Goal: Task Accomplishment & Management: Manage account settings

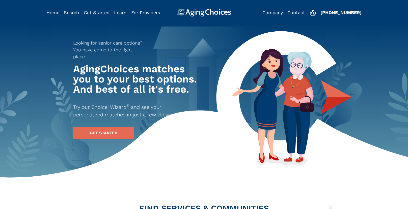
type input "[PERSON_NAME]"
type input "[EMAIL_ADDRESS][DOMAIN_NAME]"
click at [314, 12] on img "Popover trigger" at bounding box center [315, 13] width 12 height 12
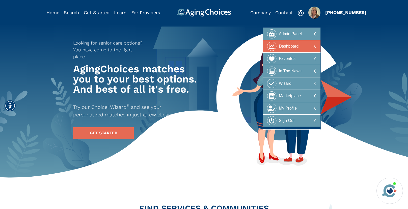
click at [309, 46] on div at bounding box center [291, 46] width 49 height 9
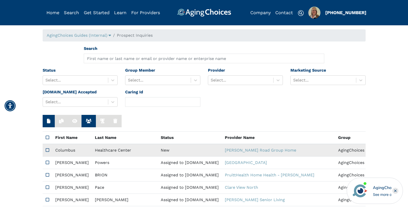
click at [158, 149] on td "New" at bounding box center [190, 150] width 64 height 13
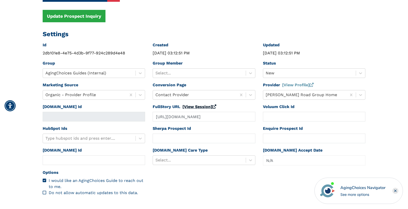
scroll to position [64, 0]
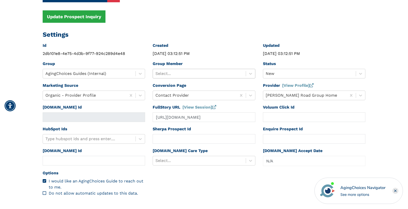
click at [207, 72] on div at bounding box center [200, 73] width 88 height 7
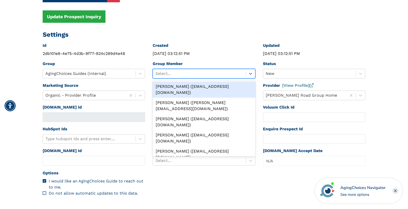
click at [198, 86] on div "[PERSON_NAME] ([EMAIL_ADDRESS][DOMAIN_NAME])" at bounding box center [204, 89] width 103 height 16
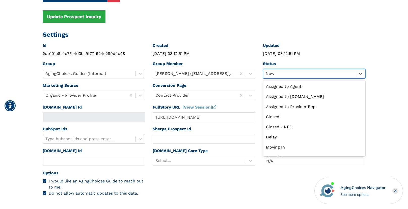
click at [283, 73] on div at bounding box center [310, 73] width 88 height 7
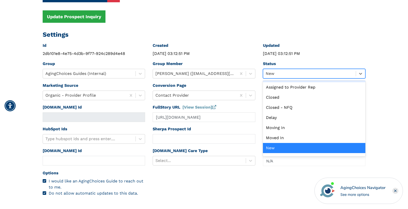
scroll to position [0, 0]
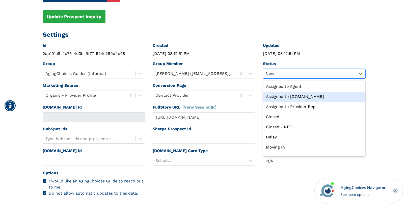
drag, startPoint x: 293, startPoint y: 96, endPoint x: 293, endPoint y: 89, distance: 6.3
click at [293, 95] on div "Assigned to Caring.com" at bounding box center [314, 96] width 103 height 10
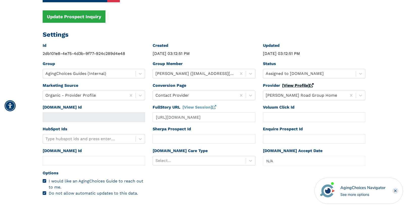
click at [293, 84] on link "[View Profile]" at bounding box center [298, 85] width 32 height 5
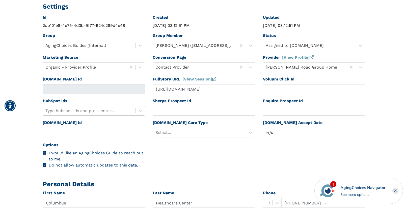
scroll to position [183, 0]
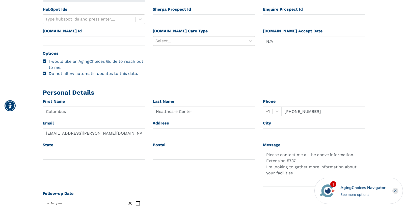
click at [185, 43] on div at bounding box center [200, 40] width 88 height 7
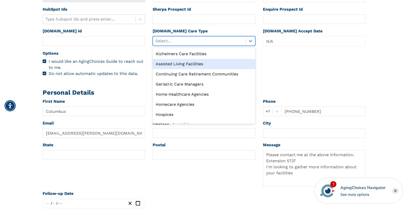
click at [185, 65] on div "Assisted Living Facilities" at bounding box center [204, 64] width 103 height 10
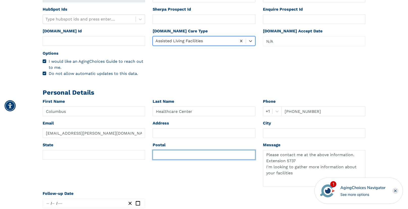
click at [175, 153] on input "text" at bounding box center [204, 155] width 103 height 10
paste input "43224"
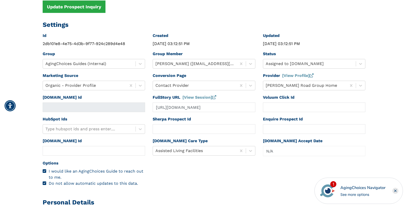
scroll to position [0, 0]
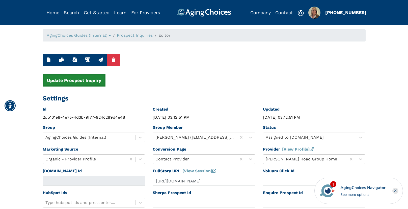
type input "43224"
click at [77, 78] on button "Update Prospect Inquiry" at bounding box center [74, 80] width 63 height 12
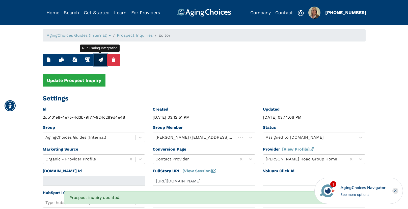
click at [102, 59] on icon "button" at bounding box center [100, 59] width 5 height 5
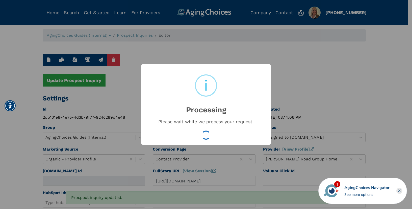
type input "16549297"
type input "Aug 20, 2025 03:14:08 PM"
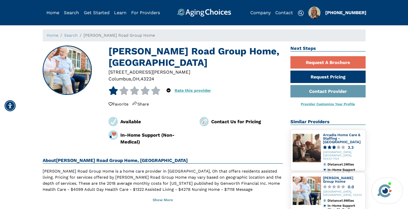
click at [152, 79] on div "43224" at bounding box center [148, 78] width 14 height 7
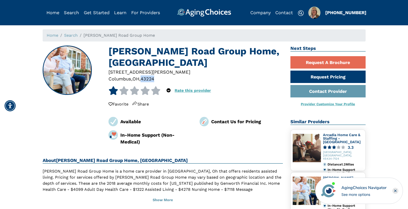
copy div "43224"
